Goal: Entertainment & Leisure: Browse casually

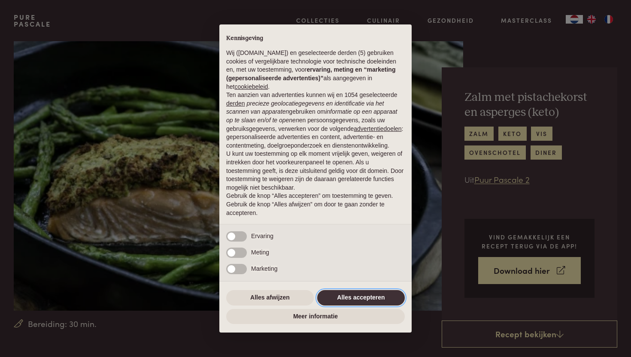
click at [356, 305] on button "Alles accepteren" at bounding box center [361, 297] width 88 height 15
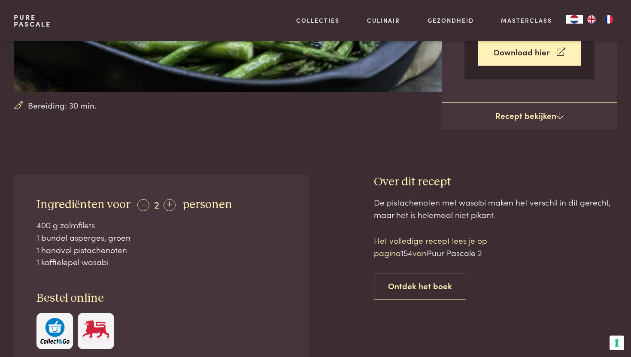
scroll to position [315, 0]
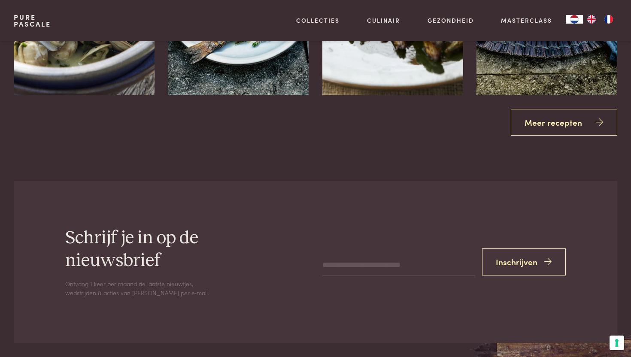
scroll to position [1343, 0]
